Goal: Task Accomplishment & Management: Complete application form

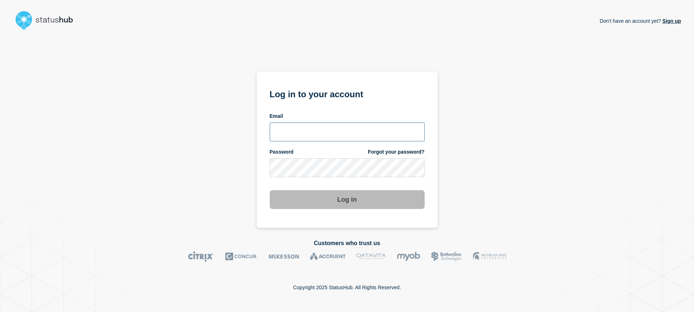
type input "[EMAIL_ADDRESS][DOMAIN_NAME]"
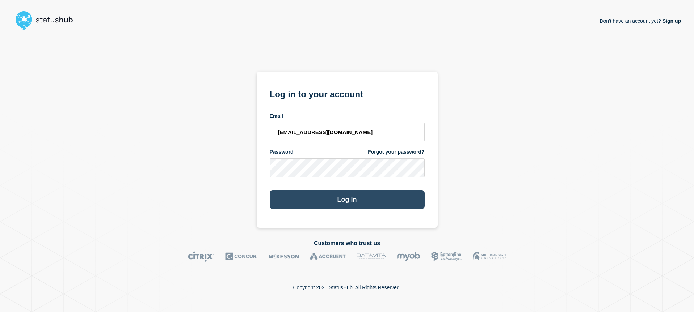
click at [350, 198] on button "Log in" at bounding box center [347, 199] width 155 height 19
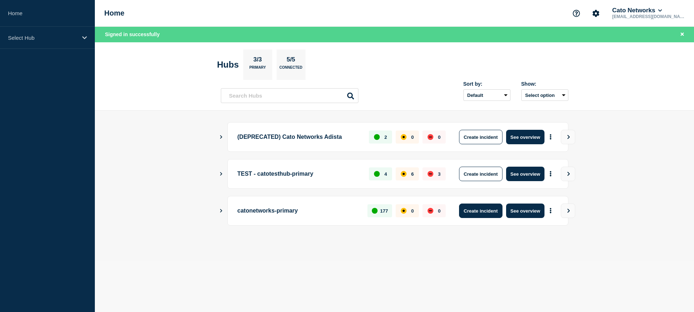
click at [469, 214] on button "Create incident" at bounding box center [480, 211] width 43 height 14
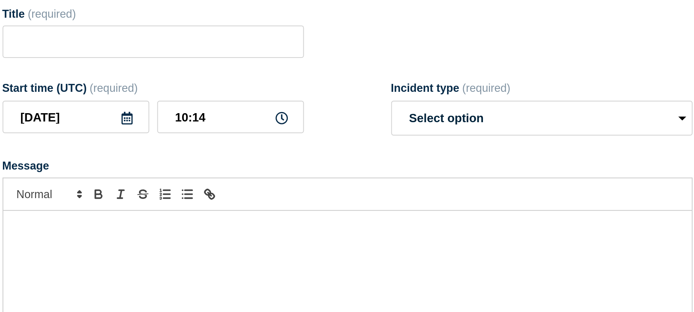
click at [388, 161] on form "Title (required) Start time (UTC) (required) [DATE] 10:14 Incident type (requir…" at bounding box center [394, 183] width 315 height 181
click at [389, 161] on form "Title (required) Start time (UTC) (required) [DATE] 10:14 Incident type (requir…" at bounding box center [394, 183] width 315 height 181
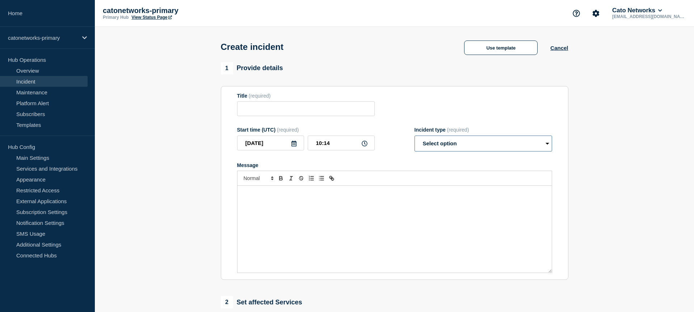
click at [448, 148] on select "Select option Investigating Identified Monitoring" at bounding box center [483, 144] width 138 height 16
click at [498, 51] on button "Use template" at bounding box center [500, 48] width 73 height 14
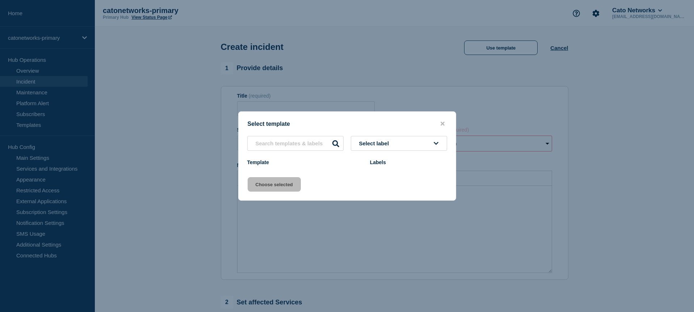
click at [384, 142] on span "Select label" at bounding box center [375, 143] width 33 height 6
click at [390, 141] on span "Select label" at bounding box center [375, 143] width 33 height 6
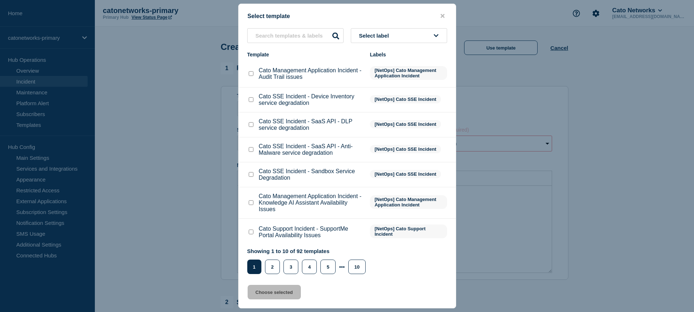
click at [382, 34] on span "Select label" at bounding box center [375, 36] width 33 height 6
type input "pop"
click at [380, 93] on button "[NetOps] PoP Infrastructure" at bounding box center [399, 90] width 96 height 15
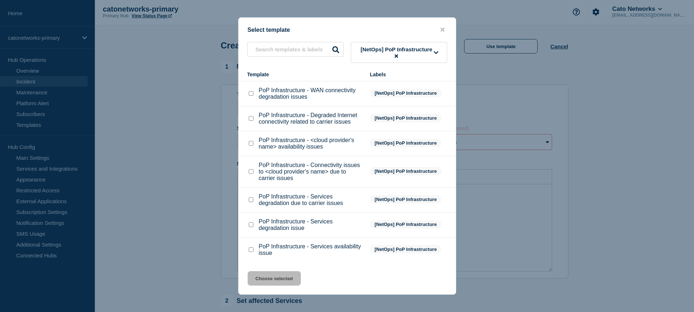
scroll to position [3, 0]
click at [250, 141] on input "PoP Infrastructure - <cloud provider's name> availability issues checkbox" at bounding box center [251, 143] width 5 height 5
checkbox input "true"
click at [276, 279] on button "Choose selected" at bounding box center [274, 278] width 53 height 14
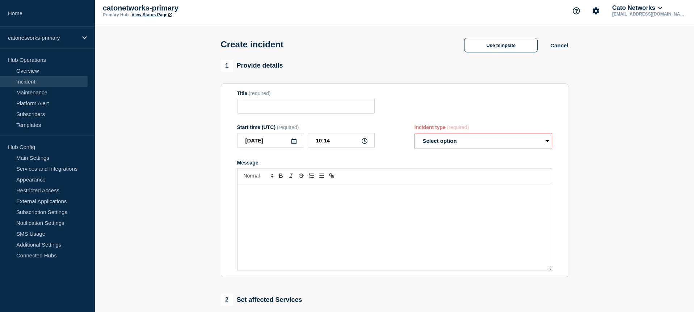
type input "PoP Infrastructure - <cloud provider's name> availability issues"
select select "investigating"
radio input "false"
radio input "true"
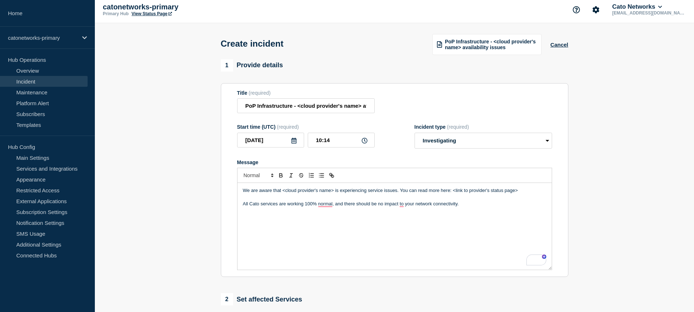
click at [324, 194] on p "We are aware that <cloud provider's name> is experiencing service issues. You c…" at bounding box center [394, 190] width 303 height 7
click at [434, 200] on p "To enrich screen reader interactions, please activate Accessibility in Grammarl…" at bounding box center [394, 197] width 303 height 7
drag, startPoint x: 434, startPoint y: 196, endPoint x: 519, endPoint y: 200, distance: 84.8
click at [518, 194] on p "We are aware that Microsoft Azure is experiencing service issues. You can read …" at bounding box center [394, 190] width 303 height 7
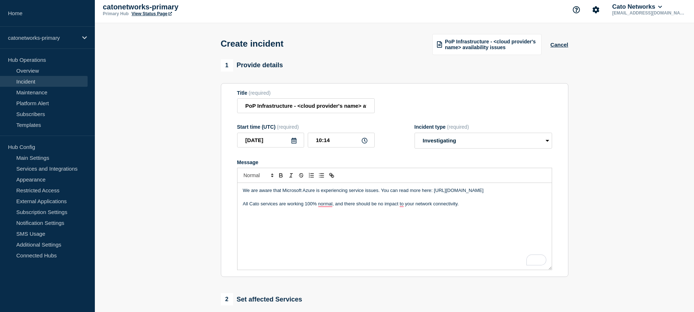
click at [507, 215] on div "We are aware that Microsoft Azure is experiencing service issues. You can read …" at bounding box center [394, 226] width 314 height 87
click at [288, 194] on p "We are aware that Microsoft Azure is experiencing service issues. You can read …" at bounding box center [394, 190] width 303 height 7
click at [307, 194] on p "We are aware that Microsoft Azure is experiencing service issues. You can read …" at bounding box center [394, 190] width 303 height 7
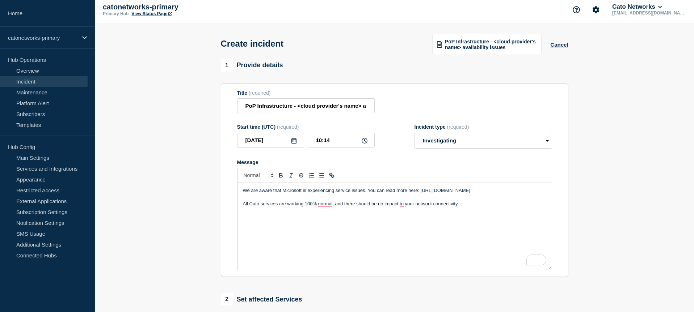
click at [287, 194] on p "We are aware that Microsoft is experiencing service issues. You can read more h…" at bounding box center [394, 190] width 303 height 7
copy p "Microsoft"
drag, startPoint x: 297, startPoint y: 109, endPoint x: 353, endPoint y: 114, distance: 56.3
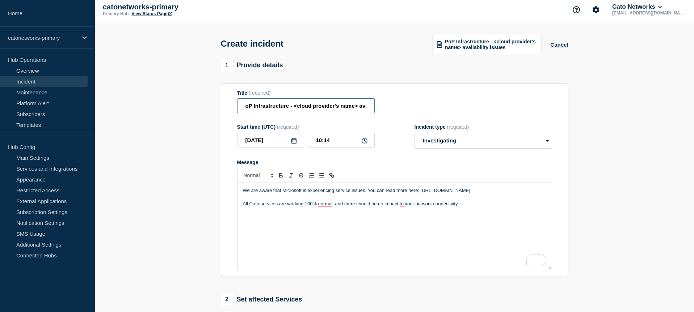
click at [355, 107] on input "PoP Infrastructure - <cloud provider's name> availability issues" at bounding box center [306, 105] width 138 height 15
paste input "Microsoft"
drag, startPoint x: 330, startPoint y: 109, endPoint x: 169, endPoint y: 98, distance: 160.7
click at [169, 98] on section "1 Provide details Title (required) PoP Infrastructure - Microsoft availability …" at bounding box center [394, 266] width 599 height 414
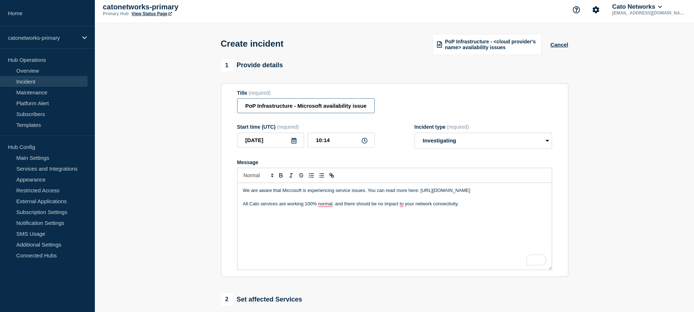
drag, startPoint x: 343, startPoint y: 108, endPoint x: 337, endPoint y: 110, distance: 6.3
click at [343, 108] on input "PoP Infrastructure - Microsoft availability issues" at bounding box center [306, 105] width 138 height 15
drag, startPoint x: 336, startPoint y: 110, endPoint x: 413, endPoint y: 113, distance: 77.1
click at [413, 113] on div "Title (required) PoP Infrastructure - Microsoft availability issues" at bounding box center [394, 102] width 315 height 24
type input "PoP Infrastructure - Microsoft availability issues"
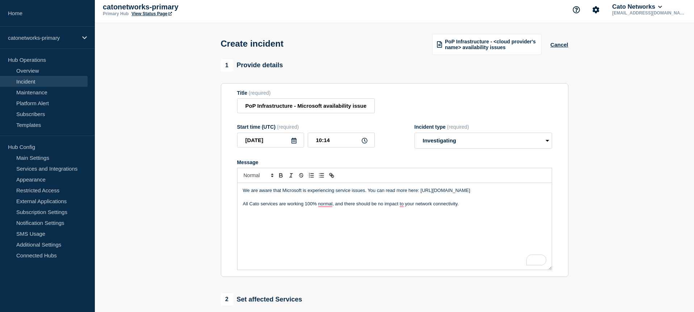
click at [422, 105] on div "Title (required) PoP Infrastructure - Microsoft availability issues" at bounding box center [394, 102] width 315 height 24
click at [501, 207] on p "All Cato services are working 100% normal, and there should be no impact to you…" at bounding box center [394, 204] width 303 height 7
click at [320, 145] on input "10:14" at bounding box center [341, 140] width 67 height 15
click at [325, 144] on input "07:14" at bounding box center [341, 140] width 67 height 15
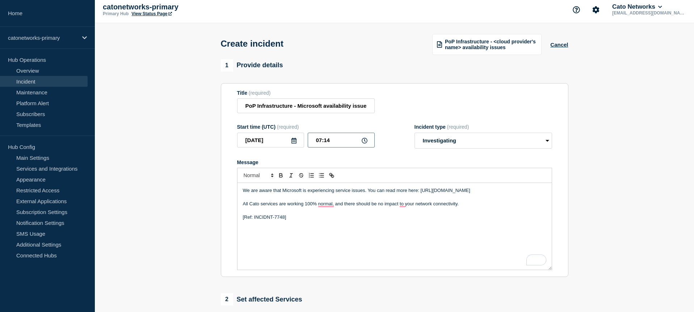
click at [325, 144] on input "07:14" at bounding box center [341, 140] width 67 height 15
type input "07:40"
click at [138, 182] on section "1 Provide details Title (required) PoP Infrastructure - Microsoft availability …" at bounding box center [394, 266] width 599 height 414
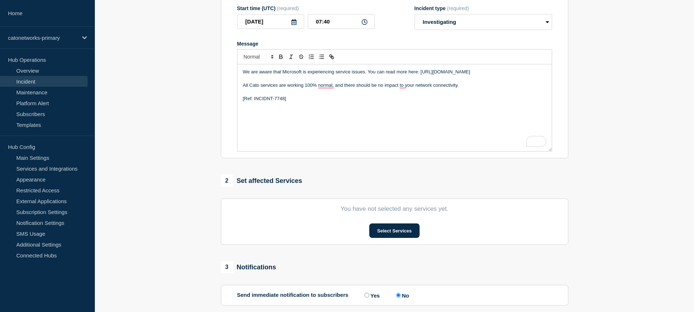
scroll to position [176, 0]
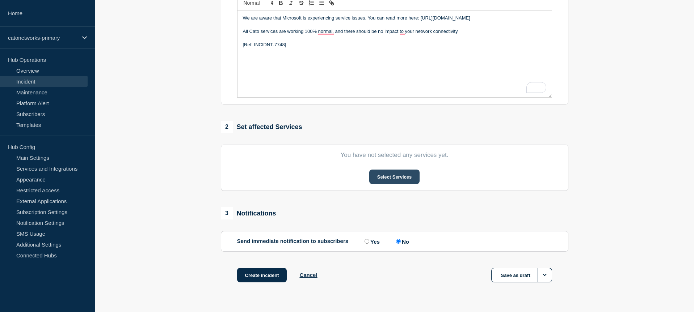
click at [397, 184] on button "Select Services" at bounding box center [394, 177] width 50 height 14
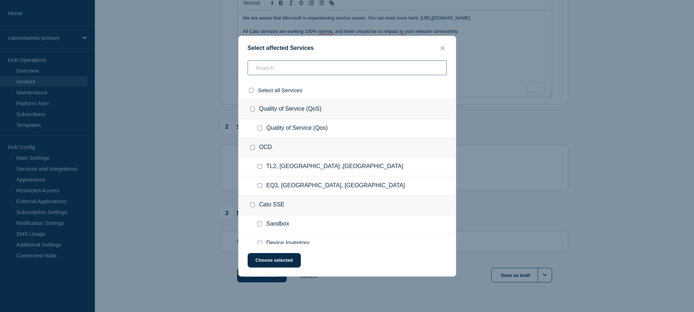
click at [303, 68] on input "text" at bounding box center [347, 67] width 199 height 15
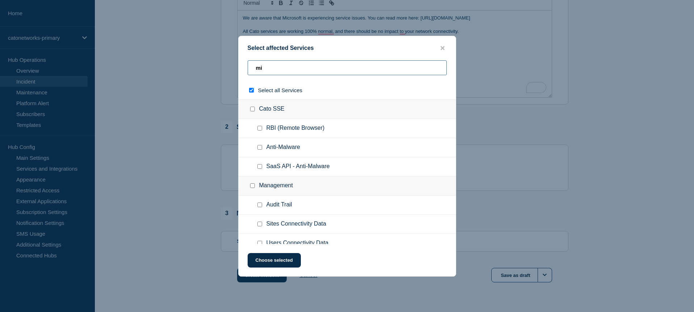
type input "mic"
checkbox input "true"
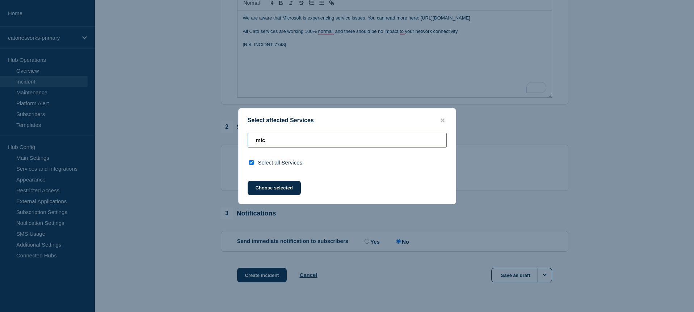
type input "mi"
checkbox input "false"
type input "m"
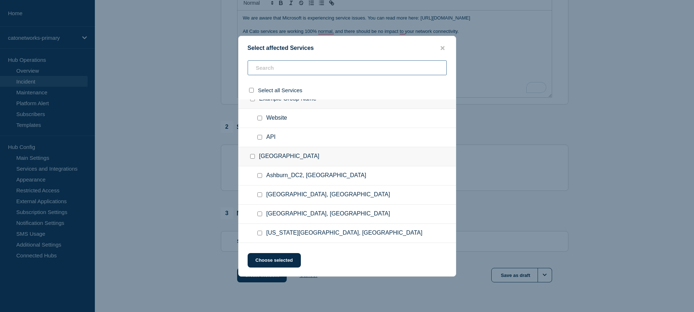
scroll to position [815, 0]
click at [261, 122] on input "Website checkbox" at bounding box center [259, 119] width 5 height 5
checkbox input "true"
click at [277, 265] on button "Choose selected" at bounding box center [274, 260] width 53 height 14
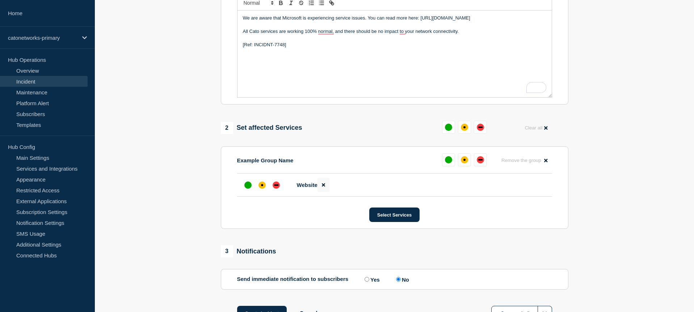
click at [321, 192] on button at bounding box center [323, 185] width 12 height 14
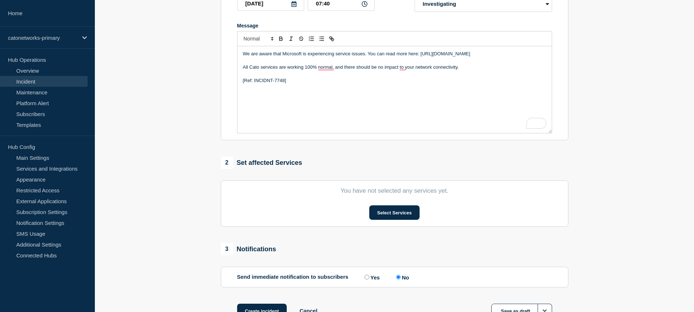
scroll to position [147, 0]
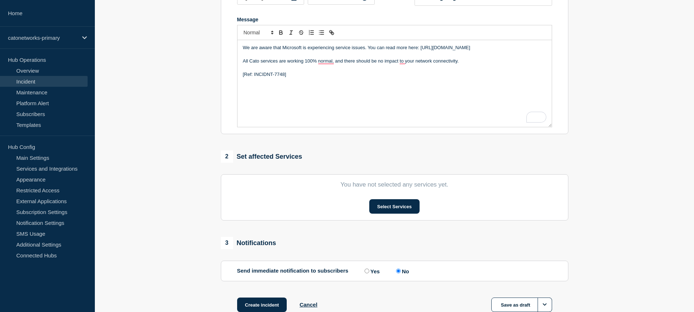
click at [618, 221] on section "1 Provide details Title (required) PoP Infrastructure - Microsoft availability …" at bounding box center [394, 123] width 599 height 414
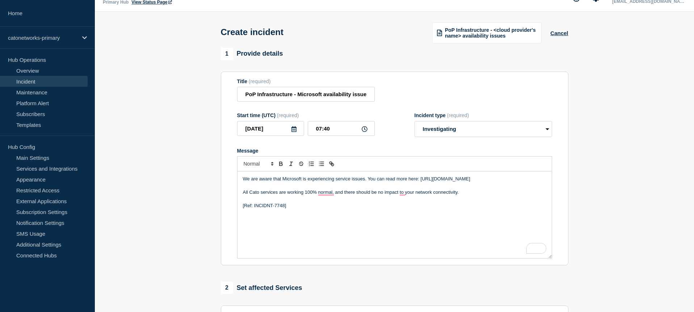
scroll to position [13, 0]
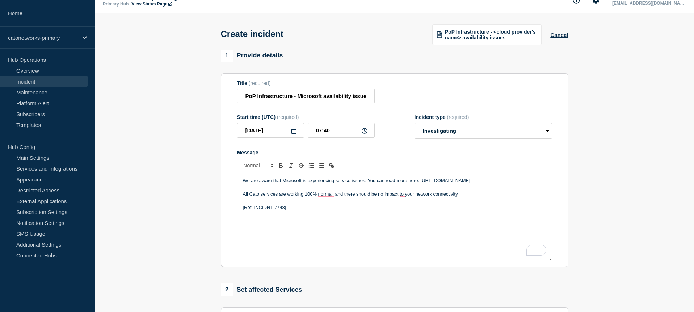
click at [314, 211] on p "[Ref: INCIDNT-7748]" at bounding box center [394, 207] width 303 height 7
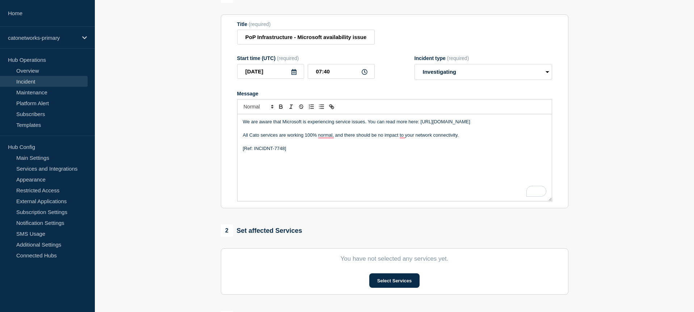
scroll to position [75, 0]
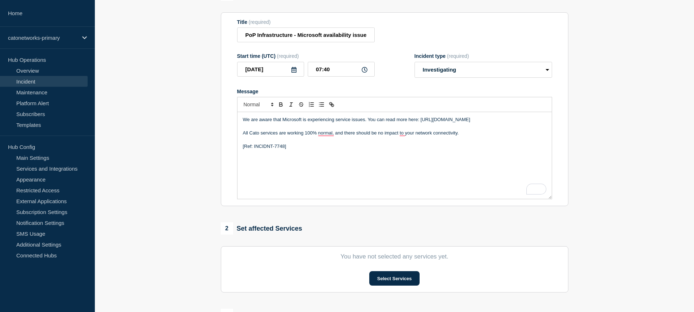
click at [303, 162] on div "We are aware that Microsoft is experiencing service issues. You can read more h…" at bounding box center [394, 155] width 314 height 87
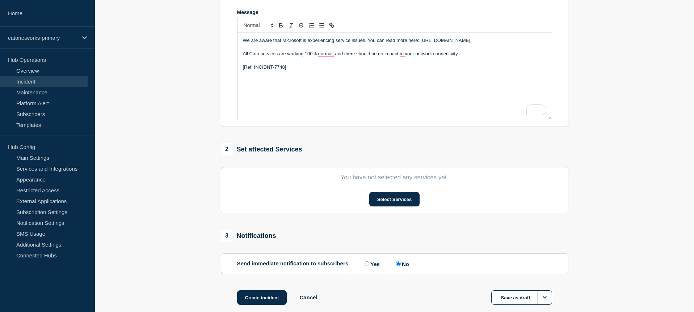
scroll to position [155, 0]
click at [404, 206] on button "Select Services" at bounding box center [394, 198] width 50 height 14
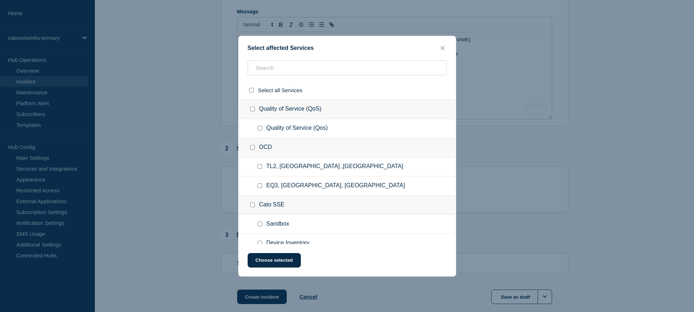
click at [609, 188] on div at bounding box center [347, 156] width 694 height 312
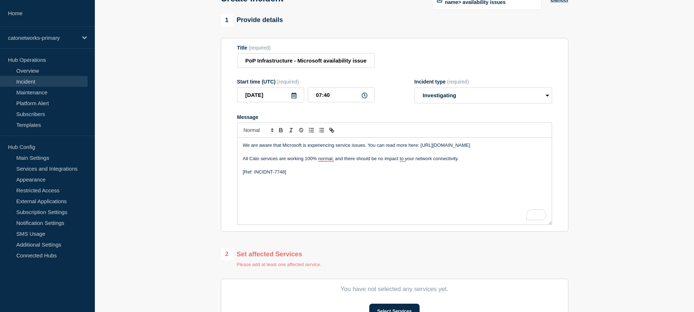
scroll to position [37, 0]
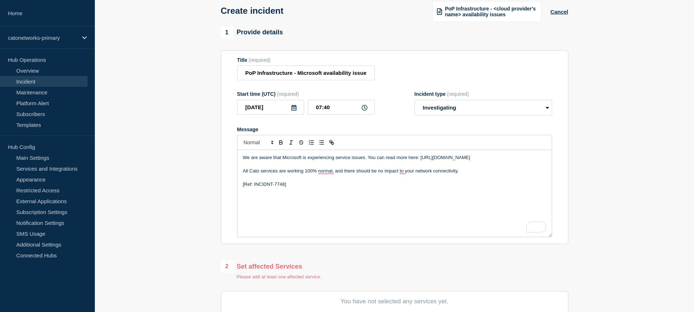
click at [466, 188] on p "[Ref: INCIDNT-7748]" at bounding box center [394, 184] width 303 height 7
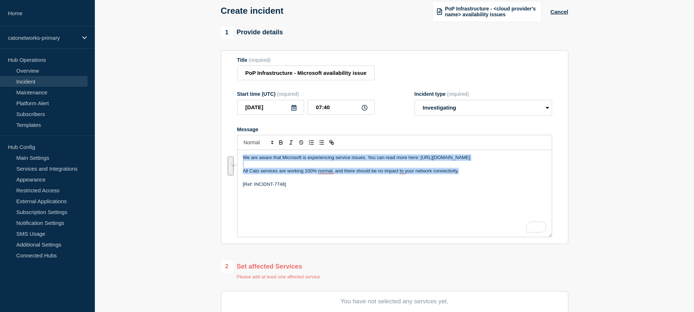
drag, startPoint x: 468, startPoint y: 177, endPoint x: 266, endPoint y: 178, distance: 201.9
click at [222, 161] on section "Title (required) PoP Infrastructure - Microsoft availability issues Start time …" at bounding box center [394, 147] width 347 height 194
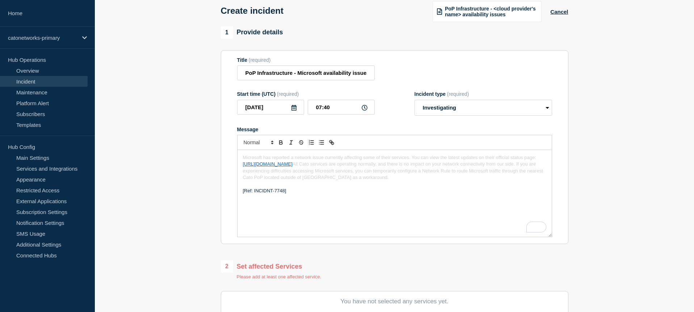
click at [419, 181] on p "Microsoft has reported a network issue currently affecting some of their servic…" at bounding box center [394, 168] width 303 height 27
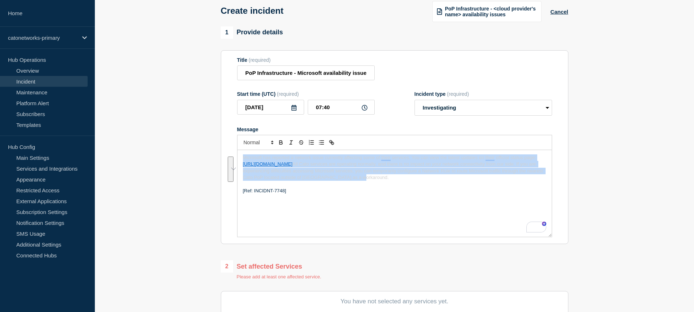
drag, startPoint x: 419, startPoint y: 185, endPoint x: 222, endPoint y: 157, distance: 198.9
click at [218, 157] on div "1 Provide details Title (required) PoP Infrastructure - Microsoft availability …" at bounding box center [394, 236] width 356 height 421
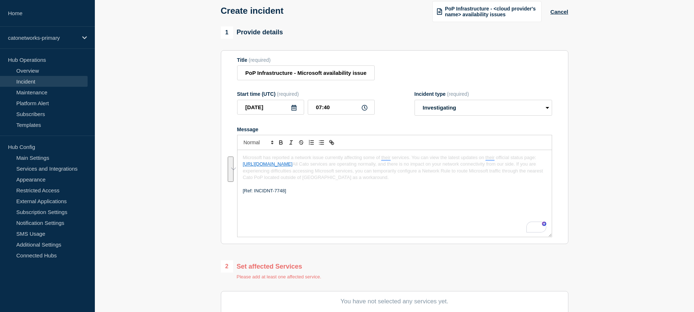
click at [426, 204] on div "Microsoft has reported a network issue currently affecting some of their servic…" at bounding box center [394, 193] width 314 height 87
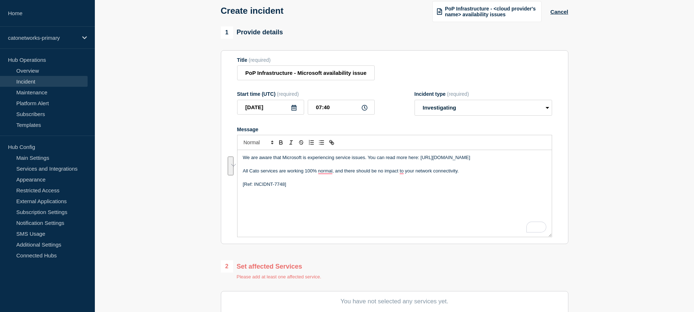
click at [460, 174] on p "All Cato services are working 100% normal, and there should be no impact to you…" at bounding box center [394, 171] width 303 height 7
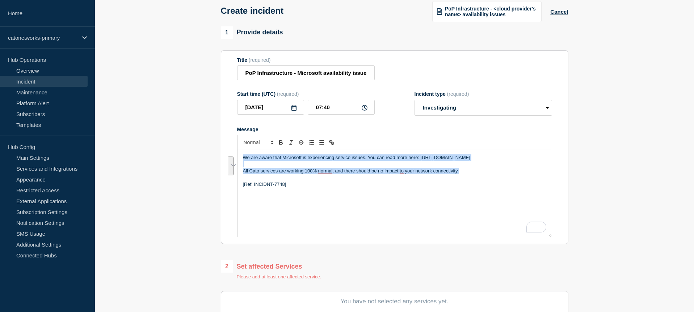
drag, startPoint x: 463, startPoint y: 177, endPoint x: 210, endPoint y: 155, distance: 253.5
click at [210, 155] on section "1 Provide details Title (required) PoP Infrastructure - Microsoft availability …" at bounding box center [394, 236] width 599 height 421
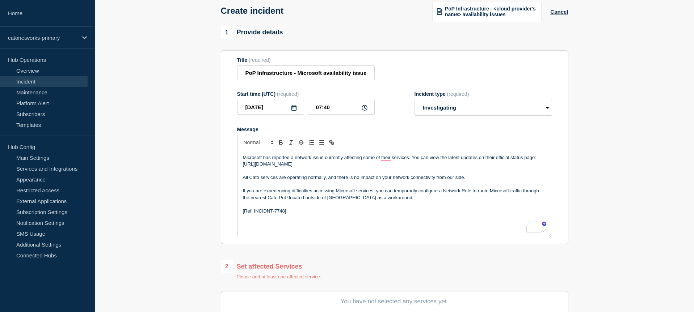
click at [609, 147] on section "1 Provide details Title (required) PoP Infrastructure - Microsoft availability …" at bounding box center [394, 236] width 599 height 421
click at [345, 188] on p "To enrich screen reader interactions, please activate Accessibility in Grammarl…" at bounding box center [394, 184] width 303 height 7
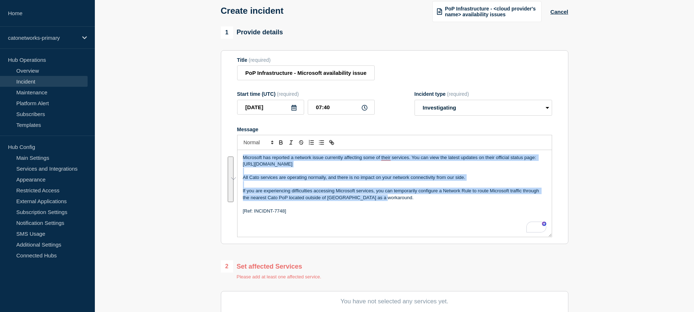
drag, startPoint x: 389, startPoint y: 204, endPoint x: 217, endPoint y: 155, distance: 179.3
click at [217, 155] on div "1 Provide details Title (required) PoP Infrastructure - Microsoft availability …" at bounding box center [394, 236] width 356 height 421
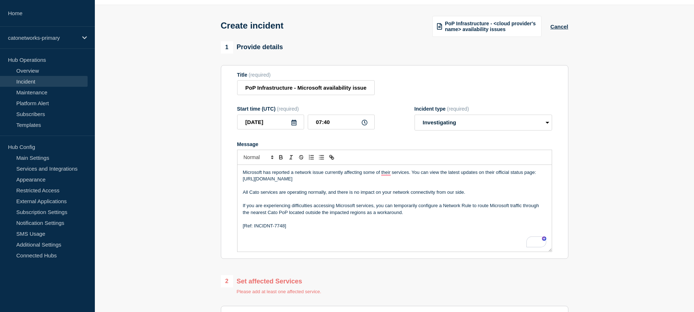
scroll to position [15, 0]
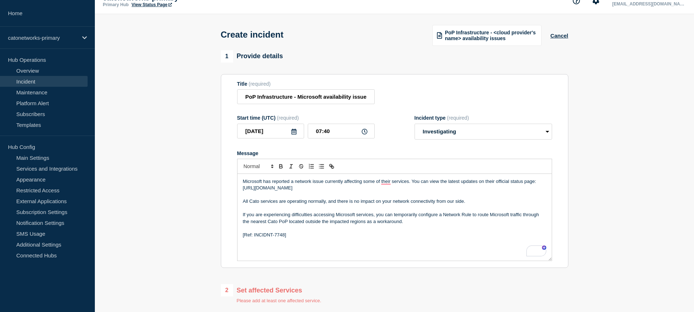
click at [339, 238] on p "[Ref: INCIDNT-7748]" at bounding box center [394, 235] width 303 height 7
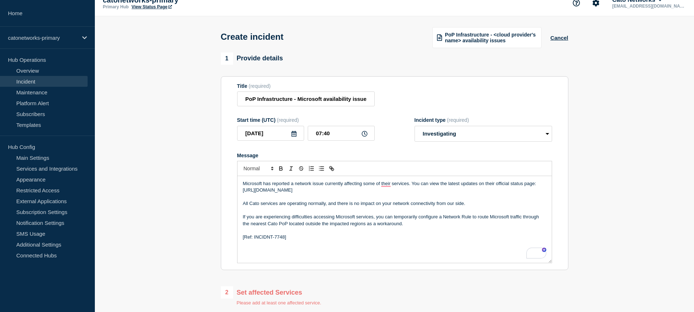
scroll to position [10, 0]
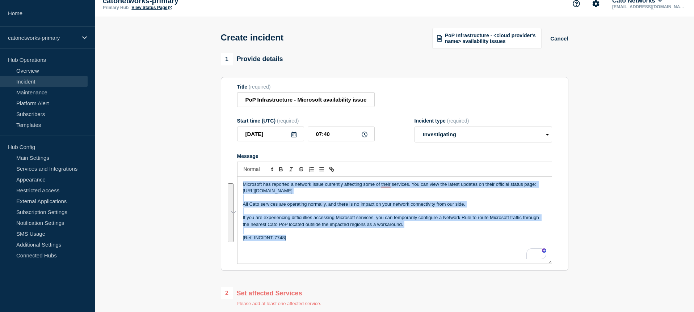
copy div "Microsoft has reported a network issue currently affecting some of their servic…"
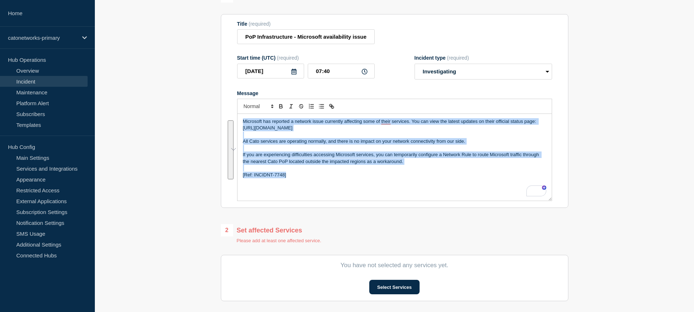
scroll to position [0, 0]
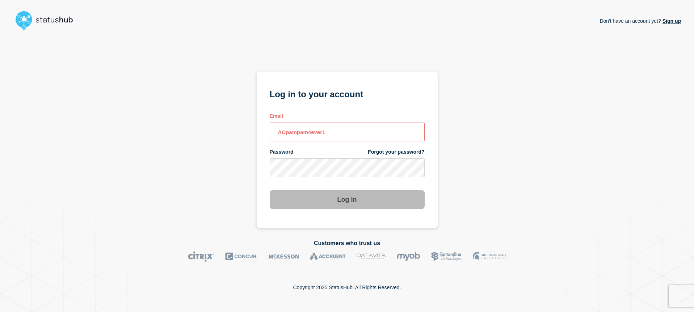
type input "ACpampam4ever18"
drag, startPoint x: 566, startPoint y: 179, endPoint x: 485, endPoint y: 163, distance: 82.5
click at [566, 179] on div "Don't have an account yet? Sign up Log in to your account Email Password Forgot…" at bounding box center [347, 130] width 668 height 195
click at [321, 131] on input "email input" at bounding box center [347, 132] width 155 height 19
type input "[EMAIL_ADDRESS][DOMAIN_NAME]"
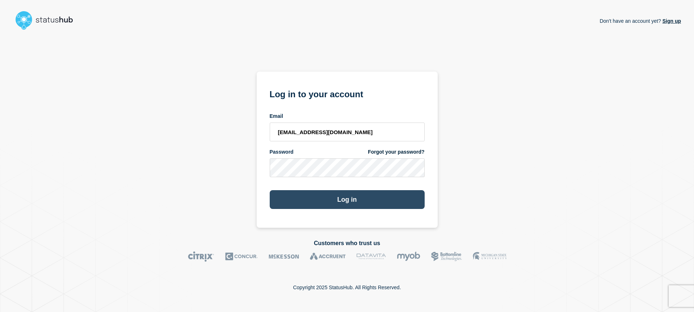
click at [347, 195] on button "Log in" at bounding box center [347, 199] width 155 height 19
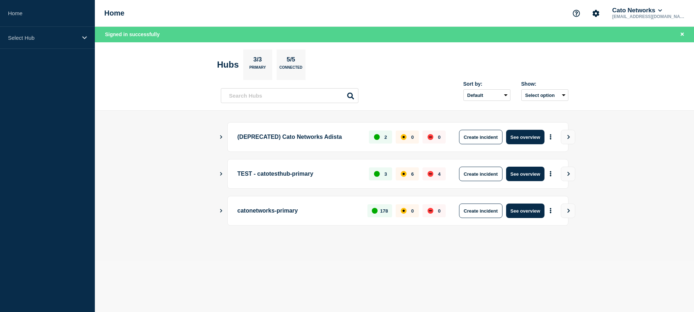
click at [492, 213] on button "Create incident" at bounding box center [480, 211] width 43 height 14
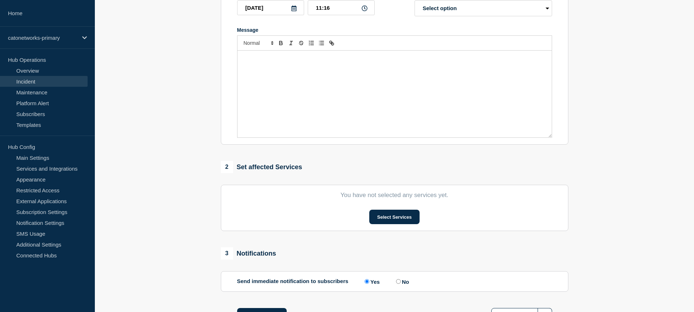
scroll to position [170, 0]
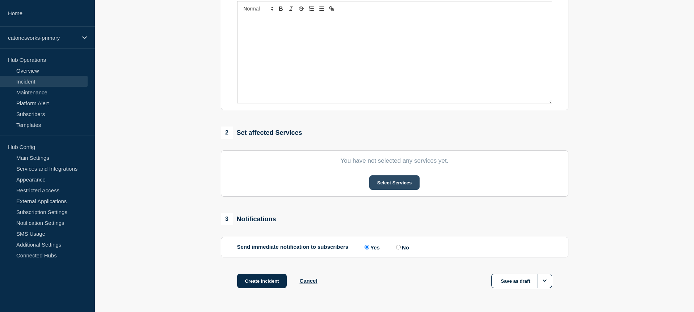
click at [393, 190] on button "Select Services" at bounding box center [394, 183] width 50 height 14
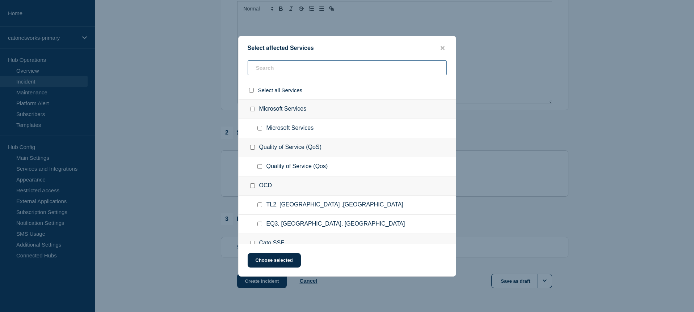
click at [298, 63] on input "text" at bounding box center [347, 67] width 199 height 15
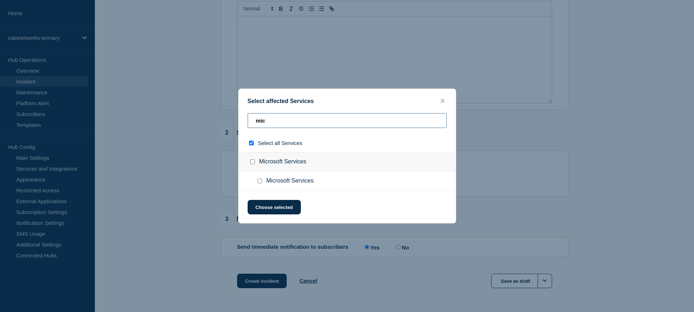
type input "mico"
checkbox input "true"
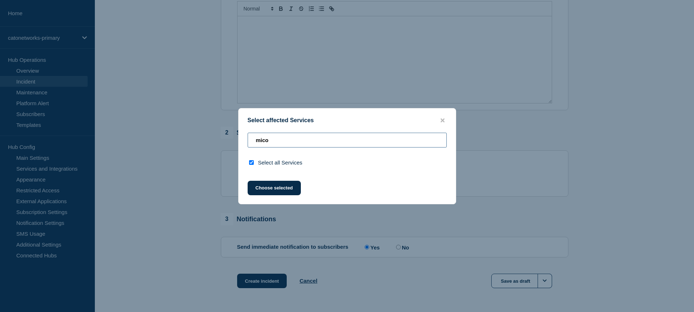
type input "mic"
checkbox input "false"
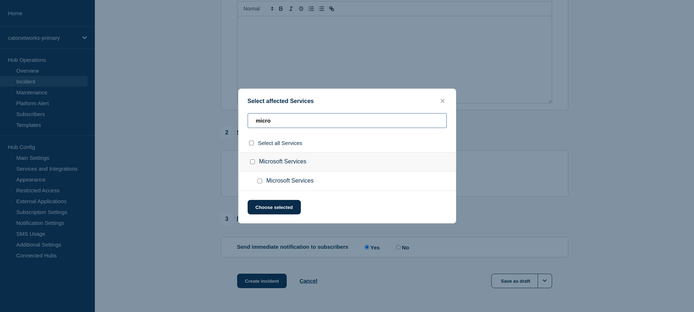
scroll to position [170, 0]
type input "micro"
drag, startPoint x: 443, startPoint y: 99, endPoint x: 579, endPoint y: 114, distance: 136.9
click at [443, 99] on icon "close button" at bounding box center [442, 101] width 4 height 6
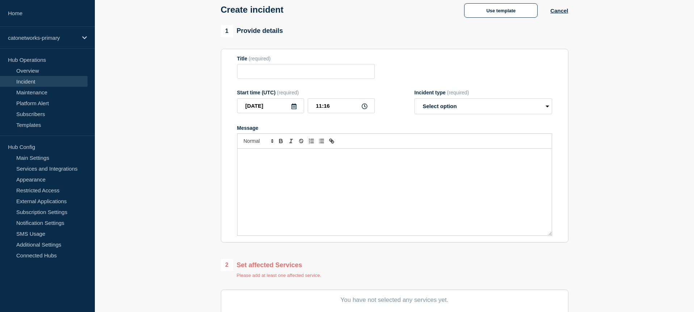
scroll to position [20, 0]
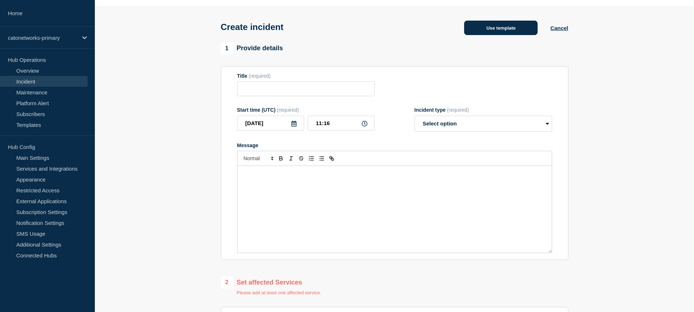
click at [497, 31] on button "Use template" at bounding box center [500, 28] width 73 height 14
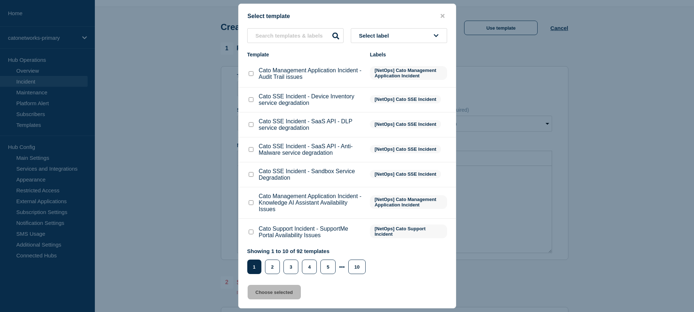
click at [376, 38] on span "Select label" at bounding box center [375, 36] width 33 height 6
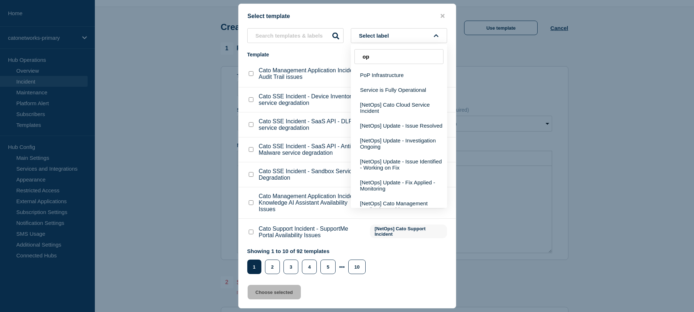
type input "o"
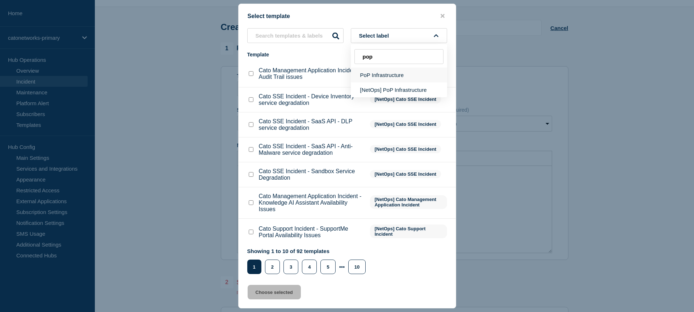
scroll to position [20, 0]
type input "pop"
click at [392, 86] on button "[NetOps] PoP Infrastructure" at bounding box center [399, 90] width 96 height 15
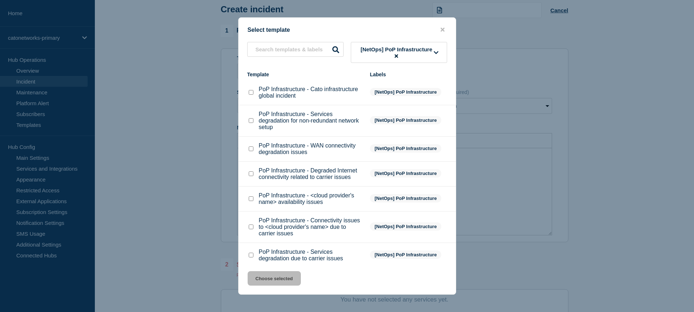
scroll to position [39, 0]
click at [251, 201] on input "PoP Infrastructure - <cloud provider's name> availability issues checkbox" at bounding box center [251, 199] width 5 height 5
checkbox input "true"
click at [278, 280] on button "Choose selected" at bounding box center [274, 278] width 53 height 14
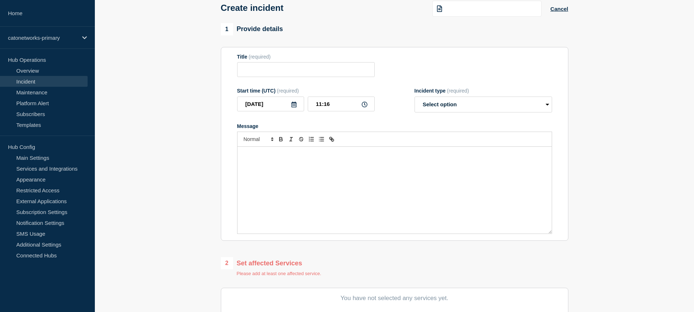
type input "PoP Infrastructure - <cloud provider's name> availability issues"
select select "investigating"
radio input "false"
radio input "true"
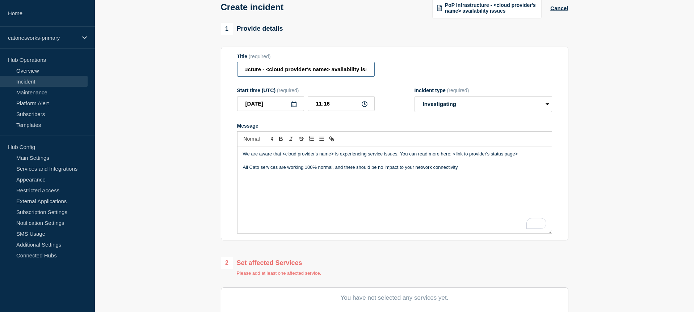
scroll to position [0, 39]
drag, startPoint x: 296, startPoint y: 72, endPoint x: 320, endPoint y: 71, distance: 24.3
click at [320, 70] on input "PoP Infrastructure - <cloud provider's name> availability issues" at bounding box center [306, 69] width 138 height 15
type input "PoP Infrastructure - Microsoft availability issues"
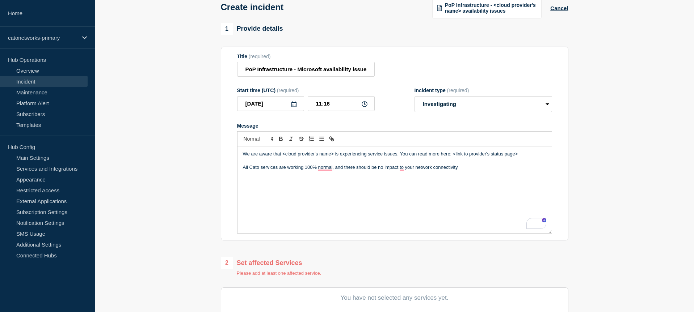
drag, startPoint x: 352, startPoint y: 128, endPoint x: 361, endPoint y: 126, distance: 8.6
click at [352, 129] on div "Message" at bounding box center [394, 126] width 315 height 6
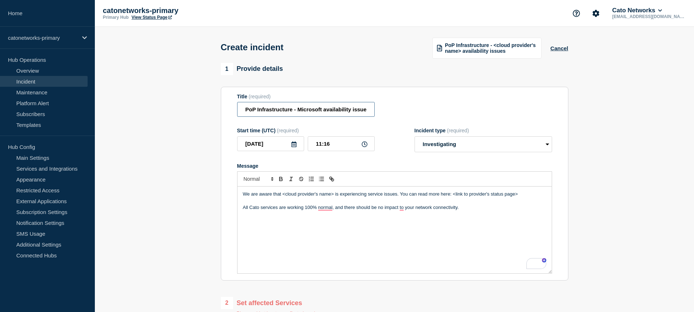
drag, startPoint x: 312, startPoint y: 113, endPoint x: 212, endPoint y: 122, distance: 101.0
click at [155, 101] on section "1 Provide details Title (required) PoP Infrastructure - Microsoft availability …" at bounding box center [394, 273] width 599 height 421
drag, startPoint x: 332, startPoint y: 149, endPoint x: 290, endPoint y: 145, distance: 42.6
click at [286, 145] on div "2025-10-09 11:16" at bounding box center [306, 143] width 138 height 15
click at [320, 149] on input "11:16" at bounding box center [341, 143] width 67 height 15
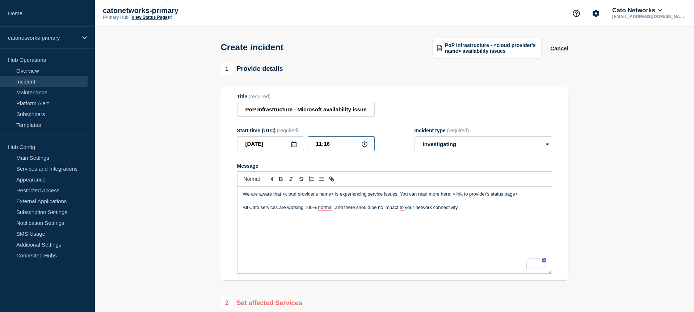
click at [320, 149] on input "11:16" at bounding box center [341, 143] width 67 height 15
type input "07:40"
click at [291, 223] on div "We are aware that <cloud provider's name> is experiencing service issues. You c…" at bounding box center [394, 230] width 314 height 87
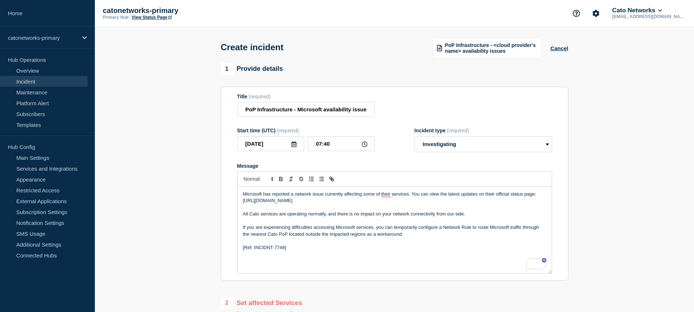
drag, startPoint x: 603, startPoint y: 156, endPoint x: 581, endPoint y: 156, distance: 21.7
click at [603, 156] on section "1 Provide details Title (required) PoP Infrastructure - Microsoft availability …" at bounding box center [394, 273] width 599 height 421
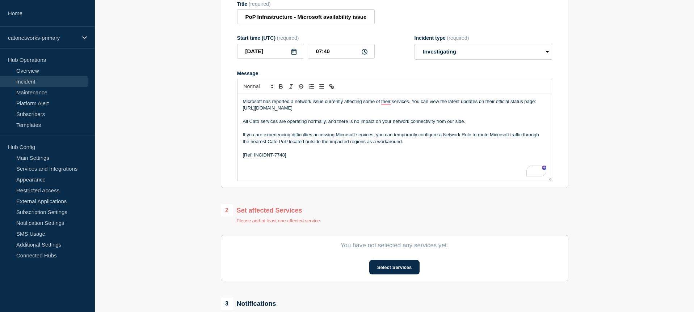
scroll to position [191, 0]
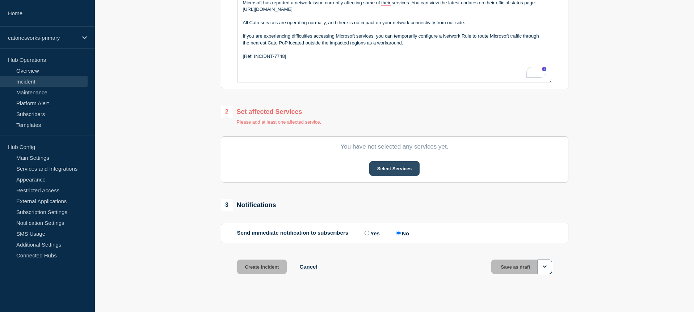
click at [400, 176] on button "Select Services" at bounding box center [394, 168] width 50 height 14
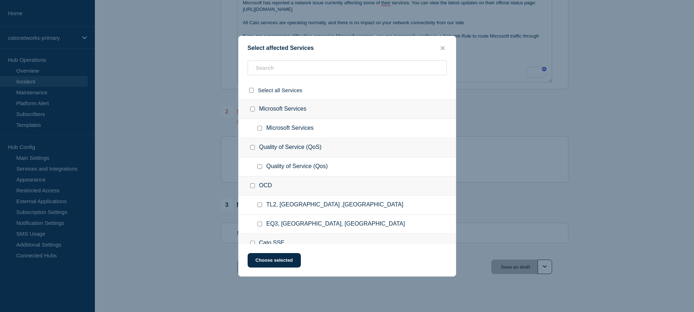
click at [320, 142] on div "Quality of Service (QoS)" at bounding box center [346, 147] width 217 height 19
click at [304, 70] on input "text" at bounding box center [347, 67] width 199 height 15
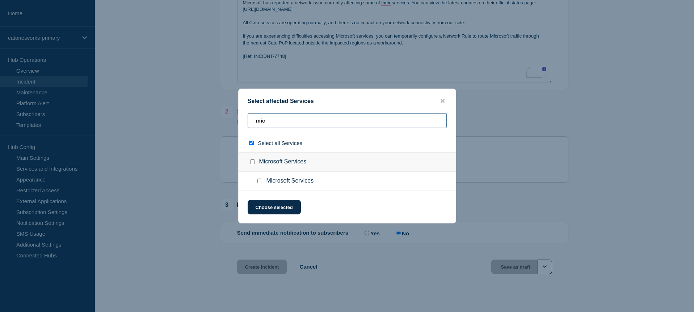
type input "mico"
checkbox input "true"
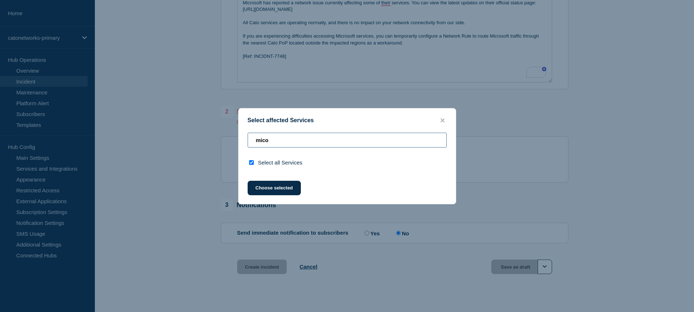
type input "mic"
checkbox input "false"
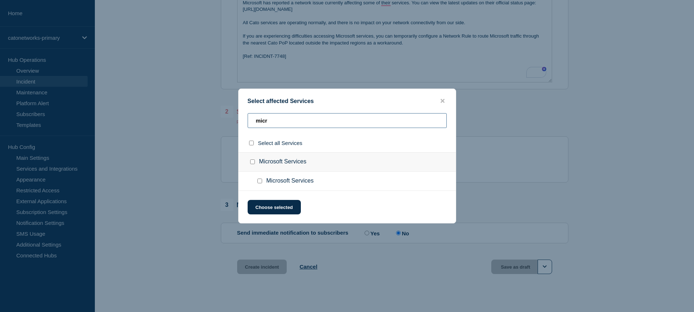
type input "micrp"
checkbox input "true"
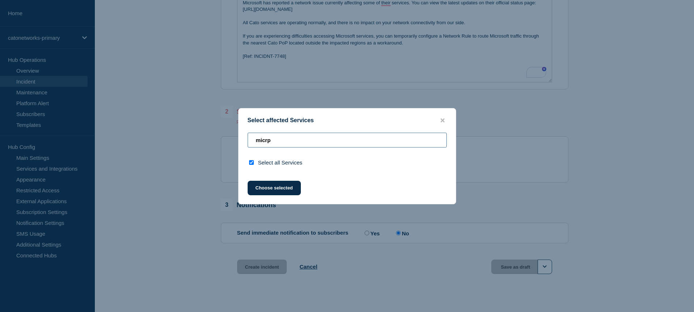
type input "micr"
checkbox input "false"
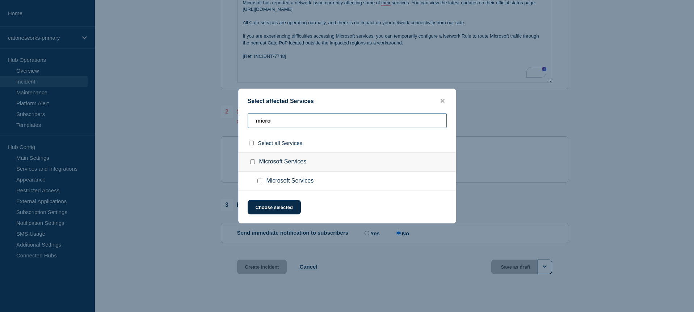
type input "micro"
click at [268, 182] on span "Microsoft Services" at bounding box center [289, 181] width 47 height 7
click at [260, 183] on input "Microsoft Services checkbox" at bounding box center [259, 181] width 5 height 5
checkbox input "true"
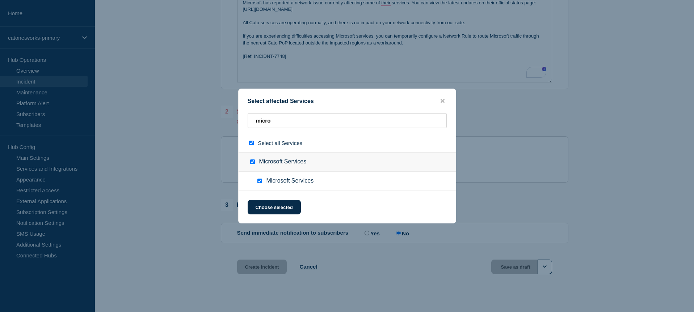
checkbox input "true"
click at [270, 212] on button "Choose selected" at bounding box center [274, 207] width 53 height 14
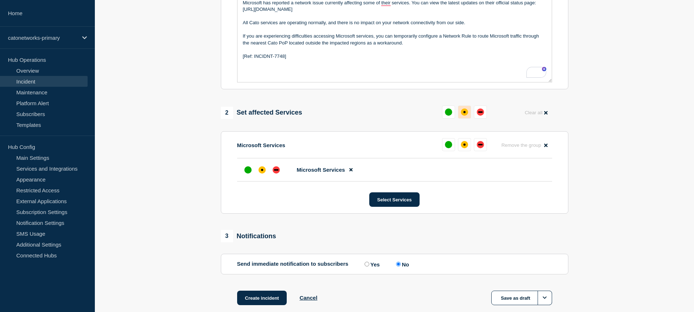
click at [465, 116] on div "affected" at bounding box center [464, 112] width 7 height 7
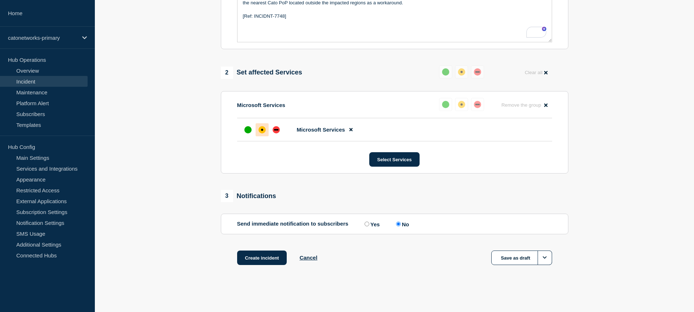
scroll to position [0, 0]
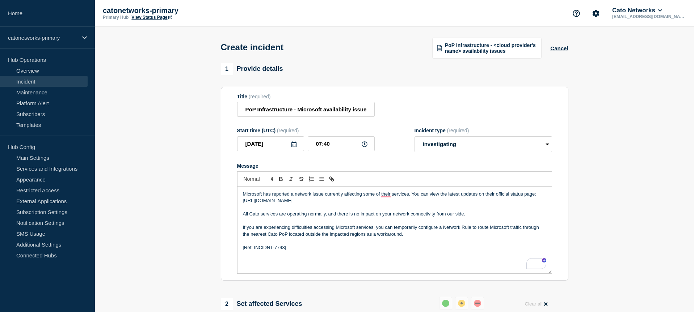
click at [388, 244] on p "To enrich screen reader interactions, please activate Accessibility in Grammarl…" at bounding box center [394, 241] width 303 height 7
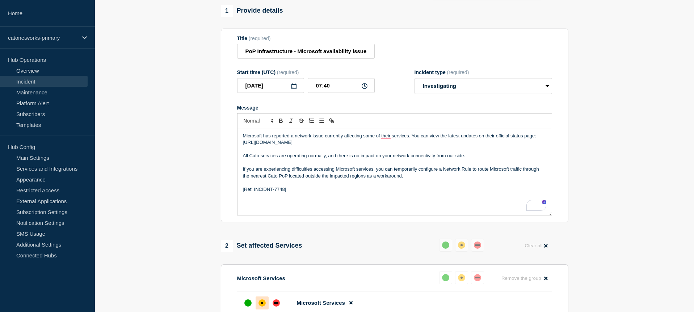
scroll to position [5, 0]
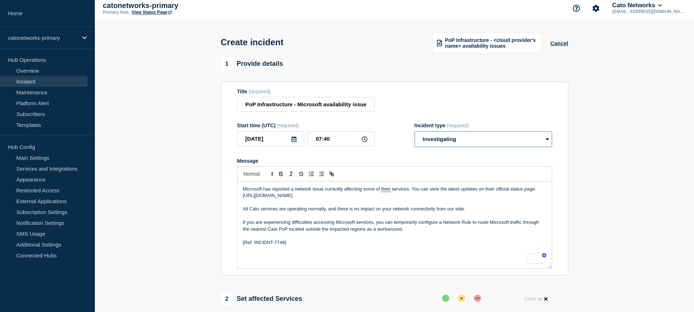
click at [446, 144] on select "Select option Investigating Identified Monitoring" at bounding box center [483, 139] width 138 height 16
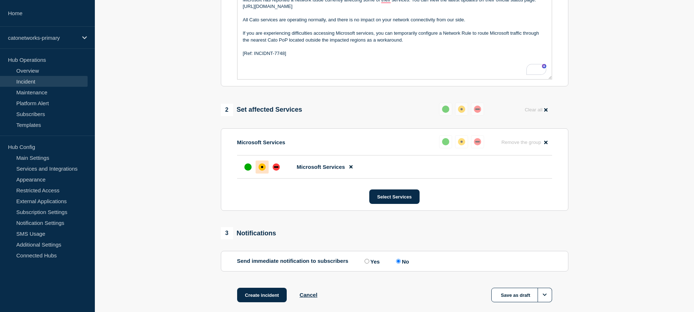
scroll to position [242, 0]
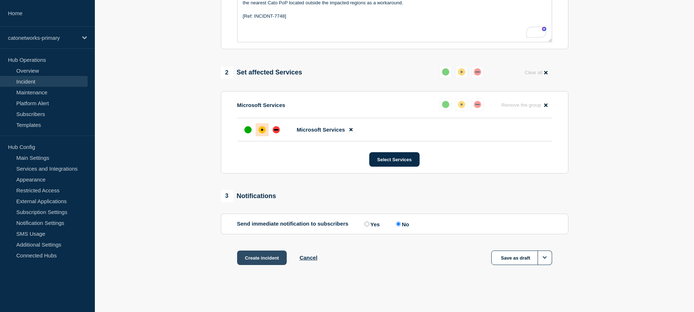
click at [261, 259] on button "Create incident" at bounding box center [262, 258] width 50 height 14
